Goal: Task Accomplishment & Management: Use online tool/utility

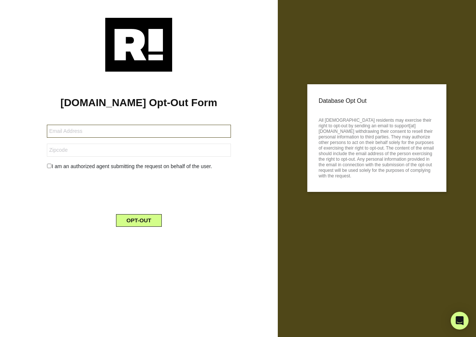
type input "steve@southerland.com"
type input "75040"
type input "[EMAIL_ADDRESS][DOMAIN_NAME]"
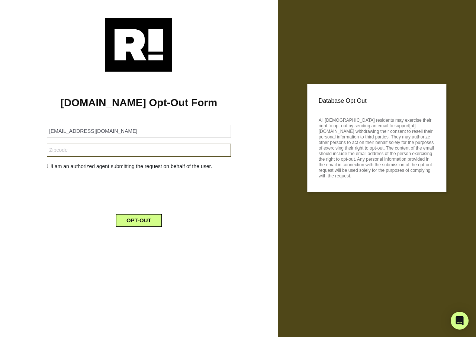
type input "64114"
